Goal: Navigation & Orientation: Understand site structure

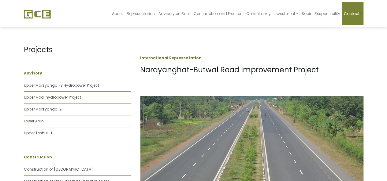
click at [354, 13] on span "Contacts" at bounding box center [353, 13] width 18 height 5
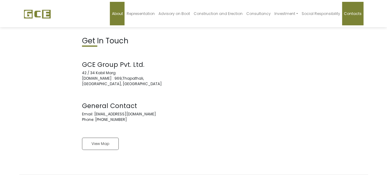
click at [123, 13] on span "About" at bounding box center [117, 13] width 11 height 5
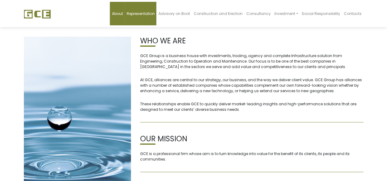
click at [148, 13] on span "Representation" at bounding box center [140, 13] width 28 height 5
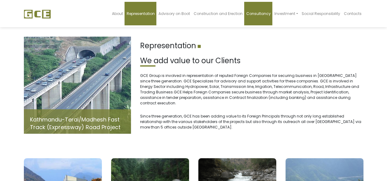
click at [272, 13] on link "Consultancy" at bounding box center [258, 14] width 28 height 24
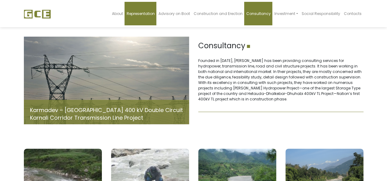
click at [138, 14] on span "Representation" at bounding box center [140, 13] width 28 height 5
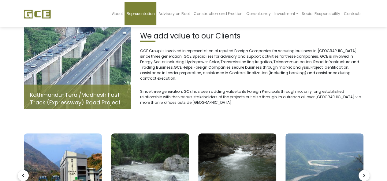
scroll to position [92, 0]
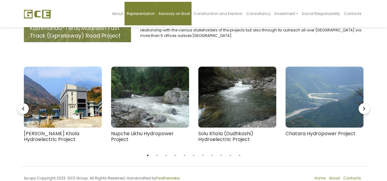
click at [183, 13] on span "Advisory on Boot" at bounding box center [173, 13] width 31 height 5
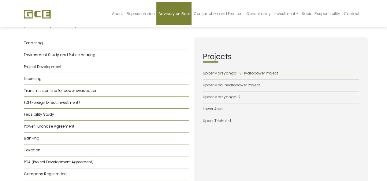
scroll to position [10, 0]
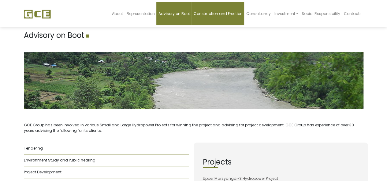
click at [216, 12] on span "Construction and Erection" at bounding box center [217, 13] width 49 height 5
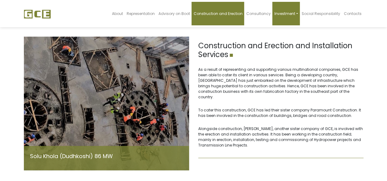
click at [287, 16] on link "Investment" at bounding box center [285, 14] width 27 height 24
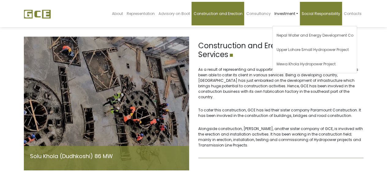
click at [320, 15] on span "Social Responsibility" at bounding box center [320, 13] width 39 height 5
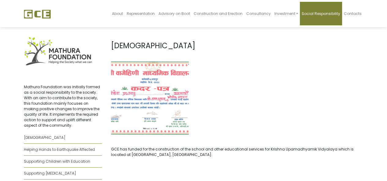
click at [138, 101] on img at bounding box center [150, 98] width 78 height 76
click at [120, 13] on span "About" at bounding box center [117, 13] width 11 height 5
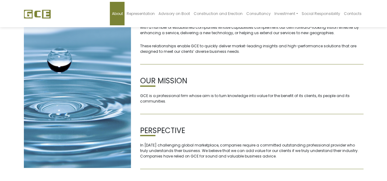
scroll to position [104, 0]
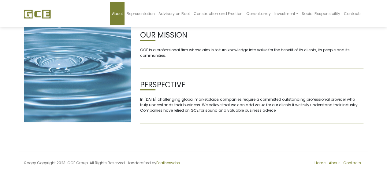
click at [336, 162] on link "About" at bounding box center [334, 162] width 11 height 5
